Goal: Find contact information: Find contact information

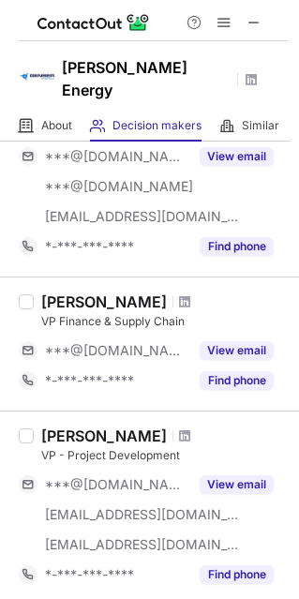
scroll to position [188, 0]
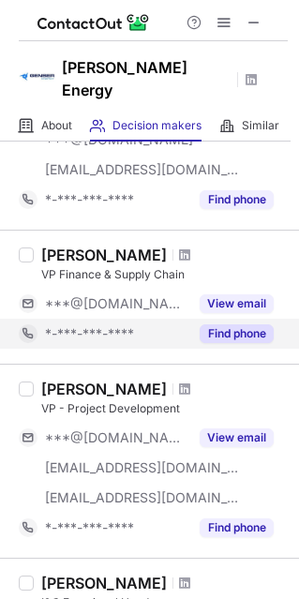
click at [242, 325] on button "Find phone" at bounding box center [237, 334] width 74 height 19
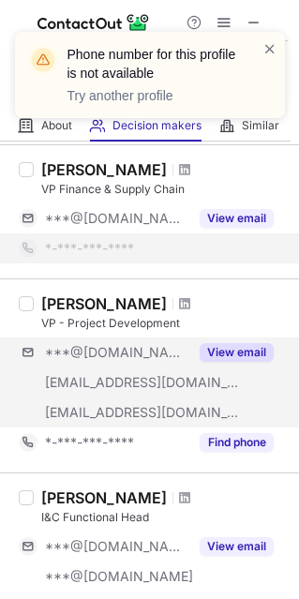
scroll to position [281, 0]
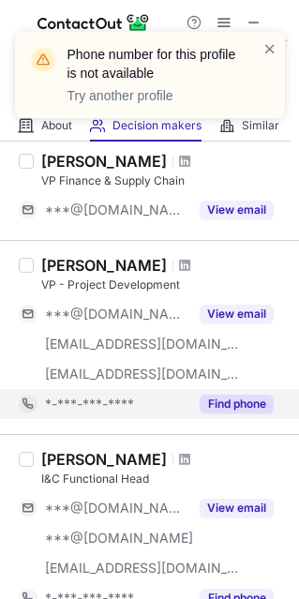
click at [257, 395] on button "Find phone" at bounding box center [237, 404] width 74 height 19
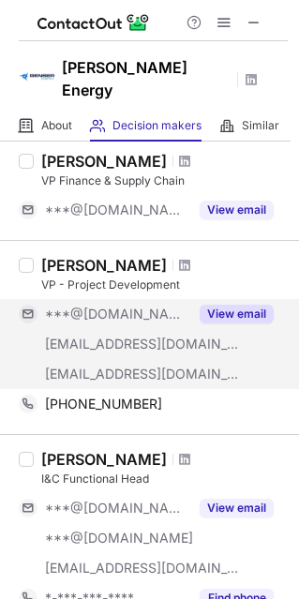
click at [254, 305] on button "View email" at bounding box center [237, 314] width 74 height 19
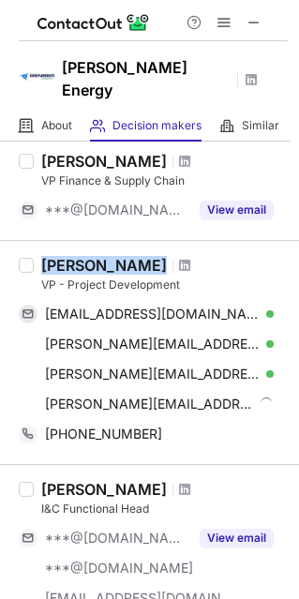
drag, startPoint x: 147, startPoint y: 241, endPoint x: 34, endPoint y: 250, distance: 113.8
click at [34, 256] on div "Frances Rogoz VP - Project Development francesrogoz@gmail.com Verified Send ema…" at bounding box center [161, 352] width 254 height 193
copy div "Frances Rogoz"
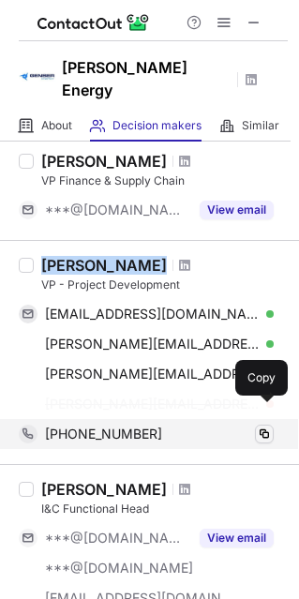
click at [262, 427] on span at bounding box center [264, 434] width 15 height 15
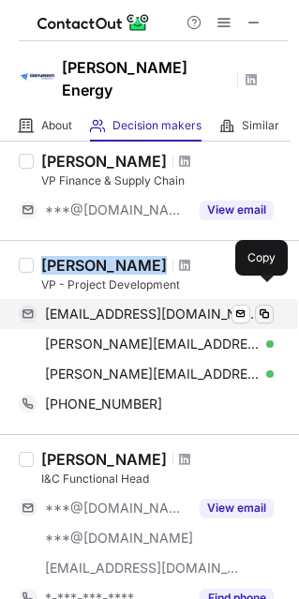
click at [271, 307] on span at bounding box center [264, 314] width 15 height 15
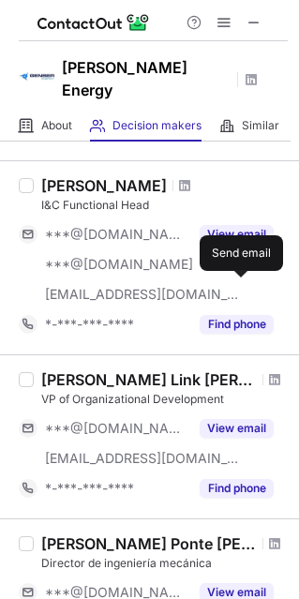
scroll to position [563, 0]
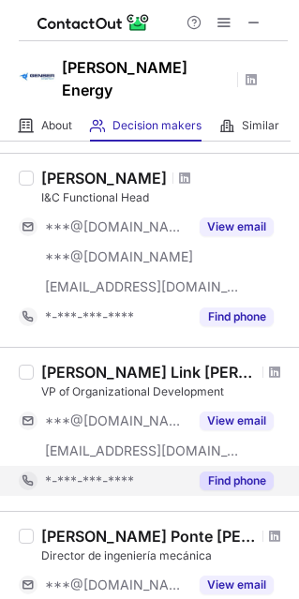
click at [229, 472] on button "Find phone" at bounding box center [237, 481] width 74 height 19
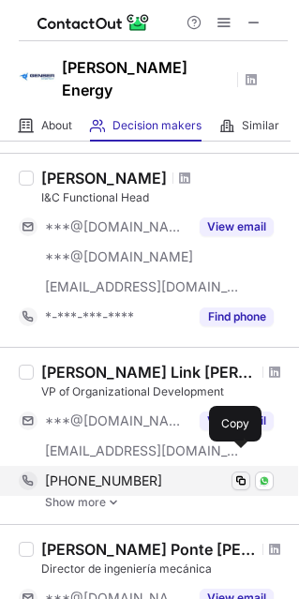
click at [238, 474] on span at bounding box center [241, 481] width 15 height 15
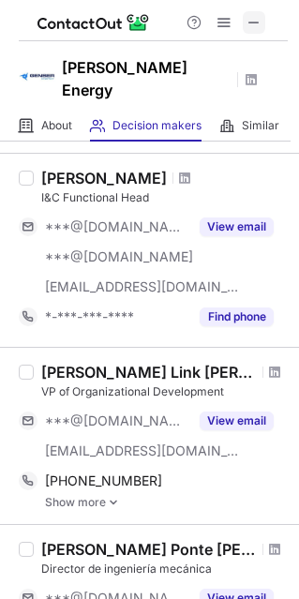
click at [258, 20] on span at bounding box center [254, 22] width 15 height 15
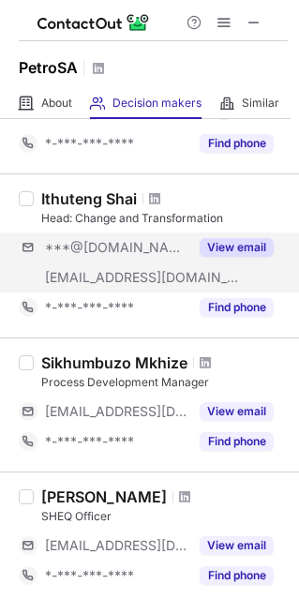
scroll to position [1032, 0]
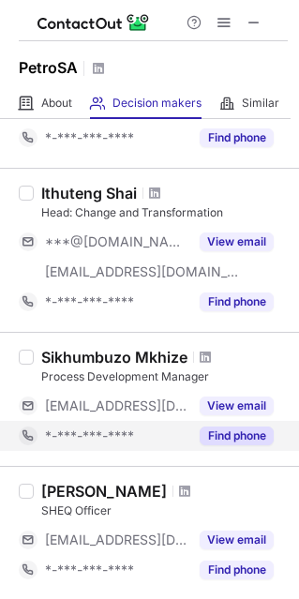
click at [227, 432] on button "Find phone" at bounding box center [237, 436] width 74 height 19
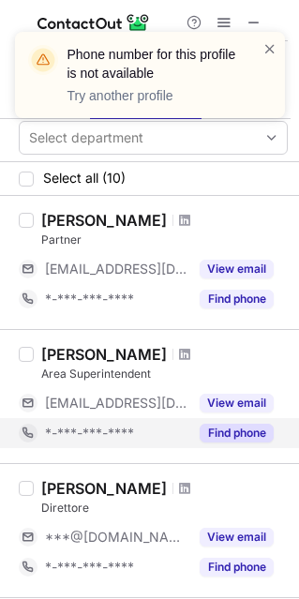
scroll to position [0, 0]
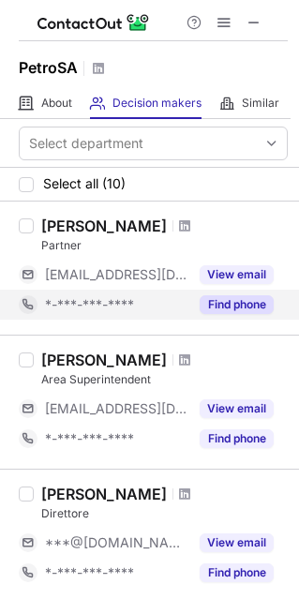
click at [261, 310] on button "Find phone" at bounding box center [237, 304] width 74 height 19
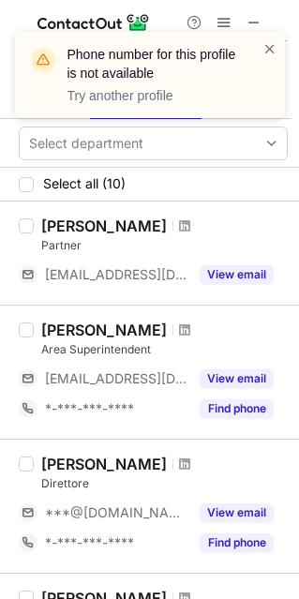
click at [261, 48] on div "Phone number for this profile is not available Try another profile" at bounding box center [143, 74] width 240 height 71
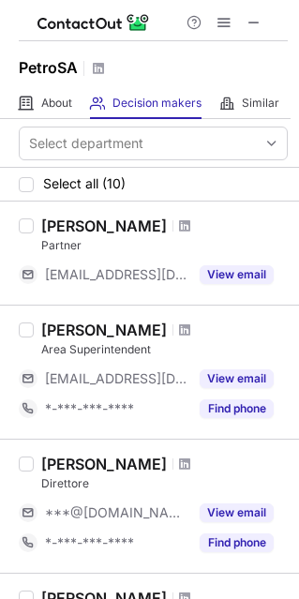
click at [256, 20] on div "Phone number for this profile is not available Try another profile" at bounding box center [150, 32] width 300 height 38
click at [254, 21] on span at bounding box center [254, 22] width 15 height 15
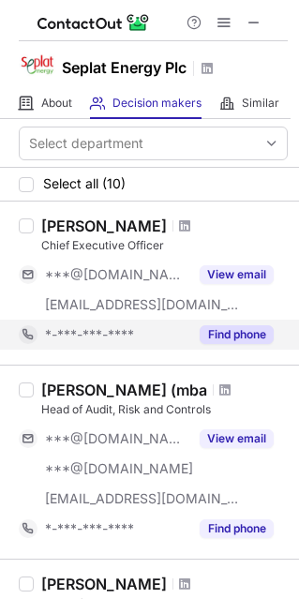
click at [230, 324] on div "Find phone" at bounding box center [231, 335] width 85 height 30
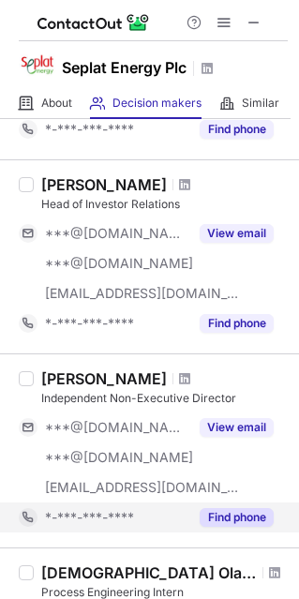
scroll to position [375, 0]
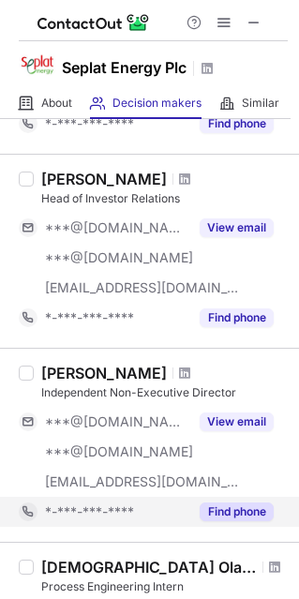
click at [236, 512] on button "Find phone" at bounding box center [237, 512] width 74 height 19
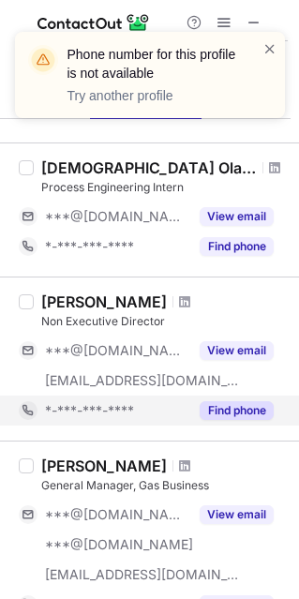
scroll to position [750, 0]
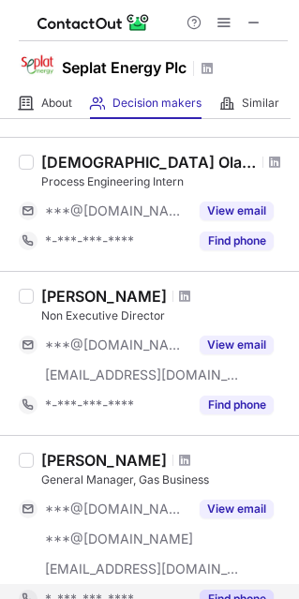
click at [243, 595] on button "Find phone" at bounding box center [237, 599] width 74 height 19
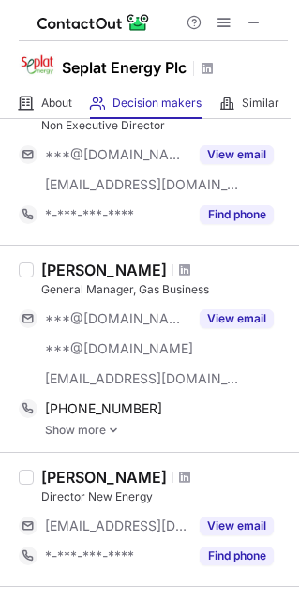
scroll to position [844, 0]
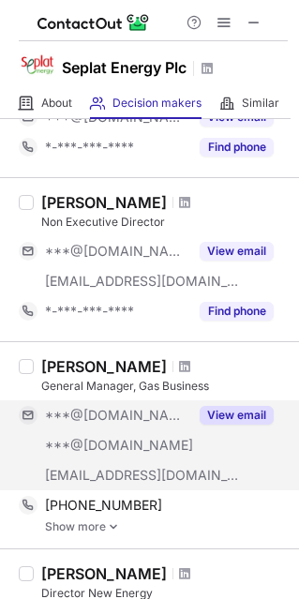
click at [235, 410] on button "View email" at bounding box center [237, 415] width 74 height 19
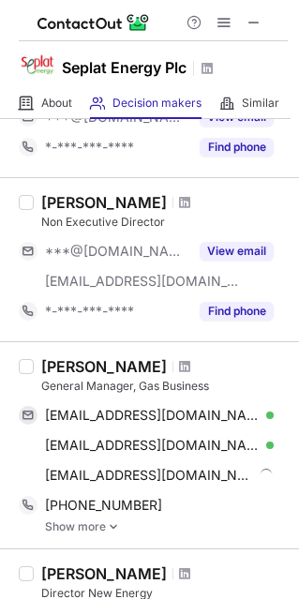
click at [96, 525] on link "Show more" at bounding box center [166, 527] width 243 height 13
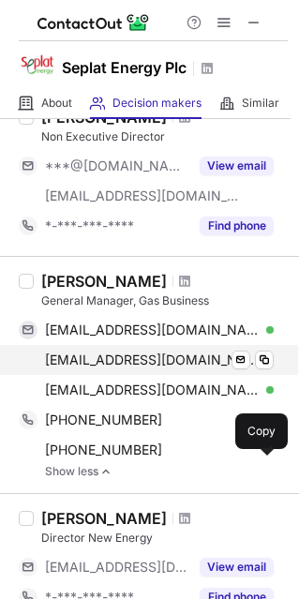
scroll to position [938, 0]
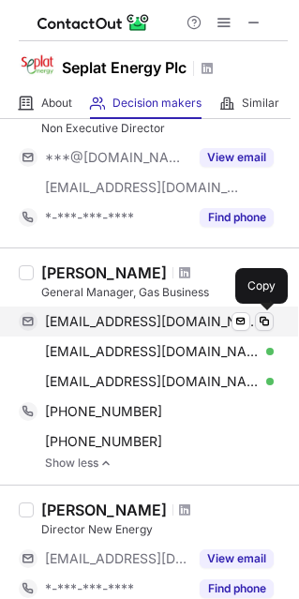
click at [266, 317] on span at bounding box center [264, 321] width 15 height 15
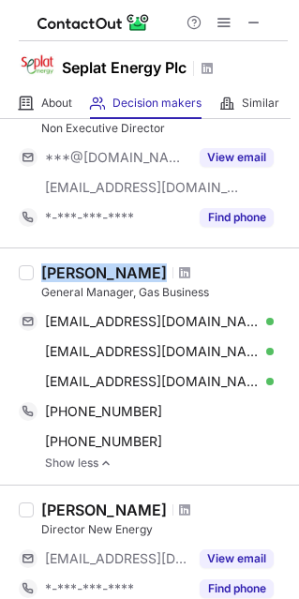
drag, startPoint x: 155, startPoint y: 269, endPoint x: 50, endPoint y: 271, distance: 105.1
click at [44, 275] on div "[PERSON_NAME]" at bounding box center [104, 273] width 126 height 19
copy div "[PERSON_NAME]"
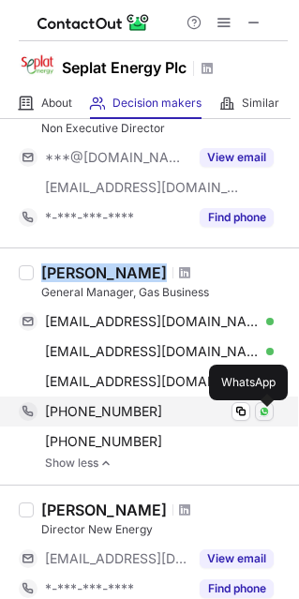
click at [258, 414] on button at bounding box center [264, 411] width 19 height 19
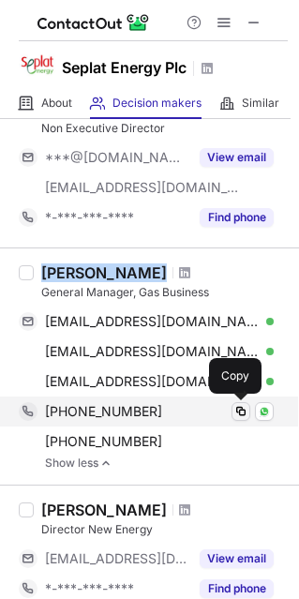
click at [248, 416] on span at bounding box center [241, 411] width 15 height 15
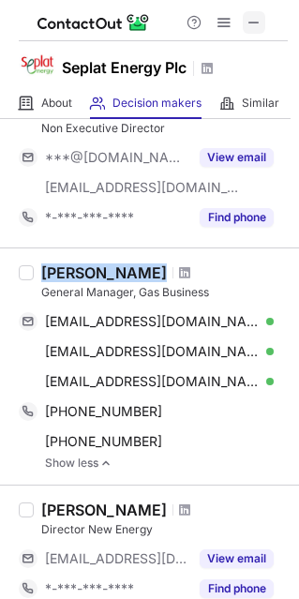
click at [261, 23] on span at bounding box center [254, 22] width 15 height 15
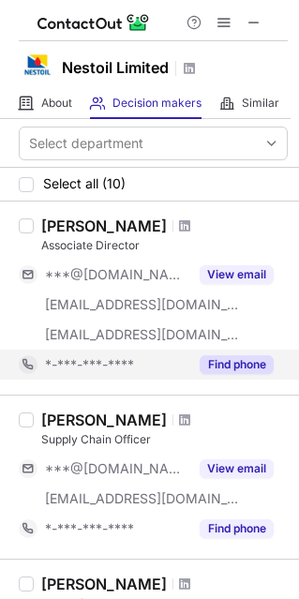
click at [249, 356] on button "Find phone" at bounding box center [237, 364] width 74 height 19
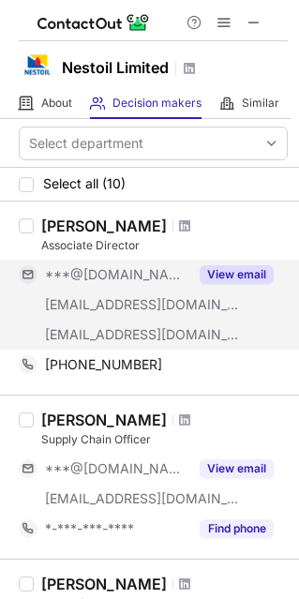
click at [227, 273] on button "View email" at bounding box center [237, 274] width 74 height 19
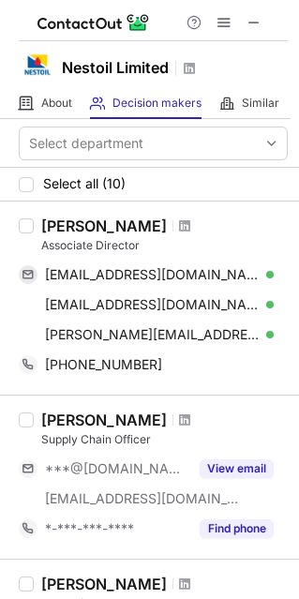
drag, startPoint x: 184, startPoint y: 228, endPoint x: 42, endPoint y: 227, distance: 141.6
click at [42, 227] on div "[PERSON_NAME]" at bounding box center [104, 226] width 126 height 19
copy div "[PERSON_NAME]"
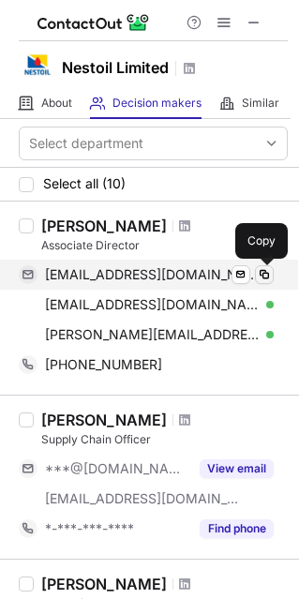
click at [269, 274] on span at bounding box center [264, 274] width 15 height 15
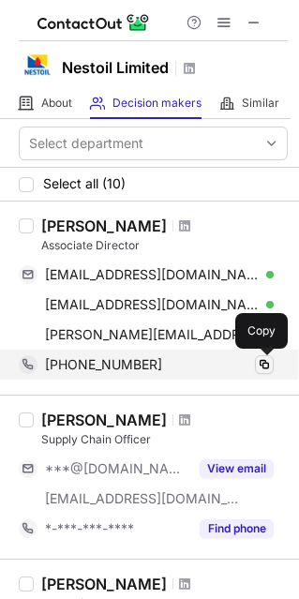
click at [262, 367] on span at bounding box center [264, 364] width 15 height 15
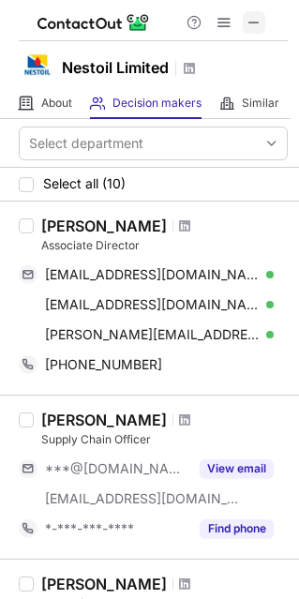
click at [258, 22] on span at bounding box center [254, 22] width 15 height 15
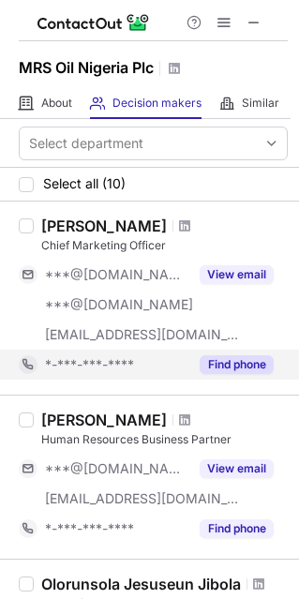
click at [235, 368] on button "Find phone" at bounding box center [237, 364] width 74 height 19
